Goal: Information Seeking & Learning: Learn about a topic

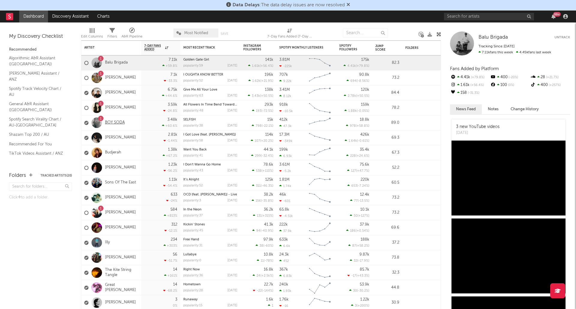
click at [110, 120] on link "BOY SODA" at bounding box center [115, 122] width 20 height 5
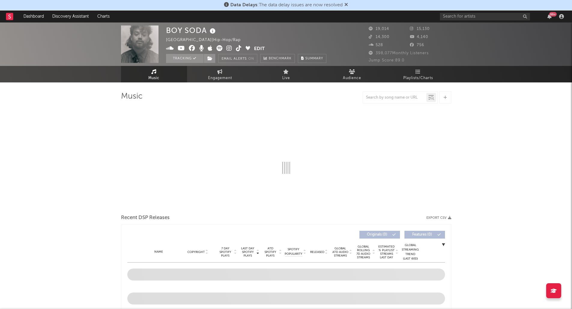
select select "6m"
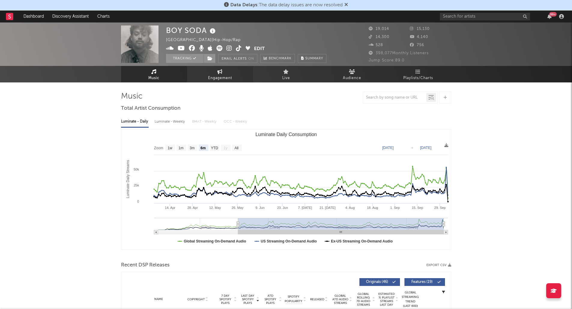
click at [207, 77] on link "Engagement" at bounding box center [220, 74] width 66 height 17
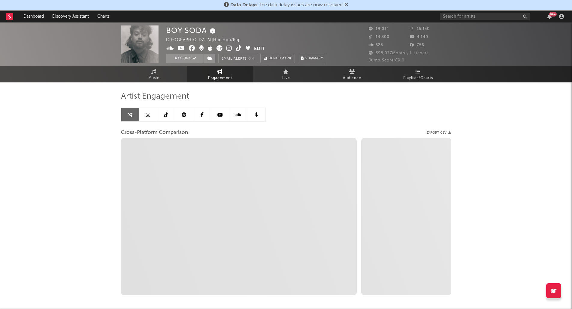
select select "1w"
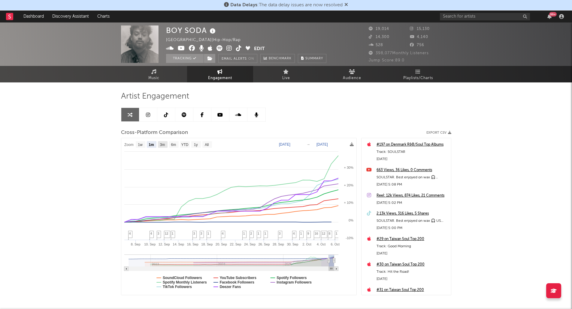
click at [162, 147] on text "3m" at bounding box center [162, 145] width 5 height 4
select select "3m"
type input "[DATE]"
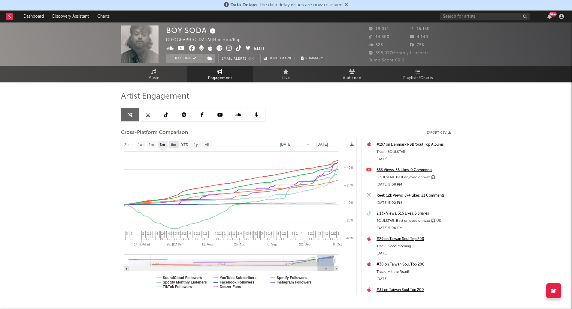
click at [170, 146] on rect at bounding box center [174, 144] width 10 height 7
select select "6m"
type input "[DATE]"
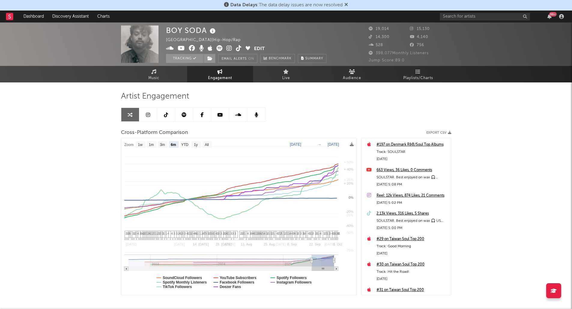
select select "6m"
